Goal: Information Seeking & Learning: Check status

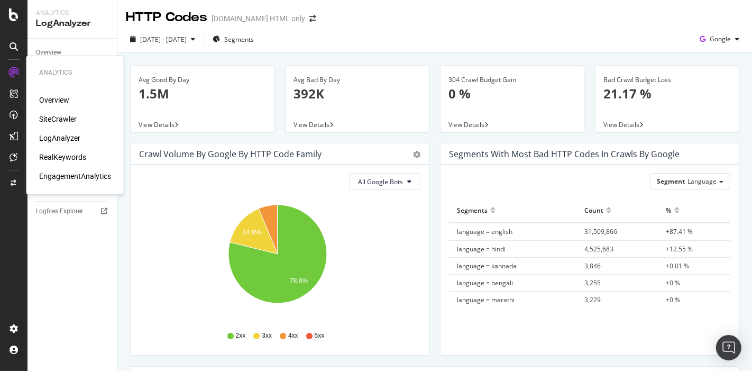
scroll to position [2228, 0]
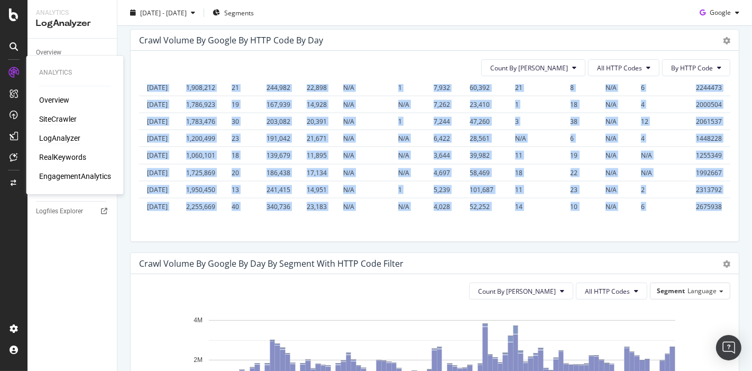
click at [47, 119] on div "SiteCrawler" at bounding box center [58, 119] width 38 height 11
